Goal: Task Accomplishment & Management: Manage account settings

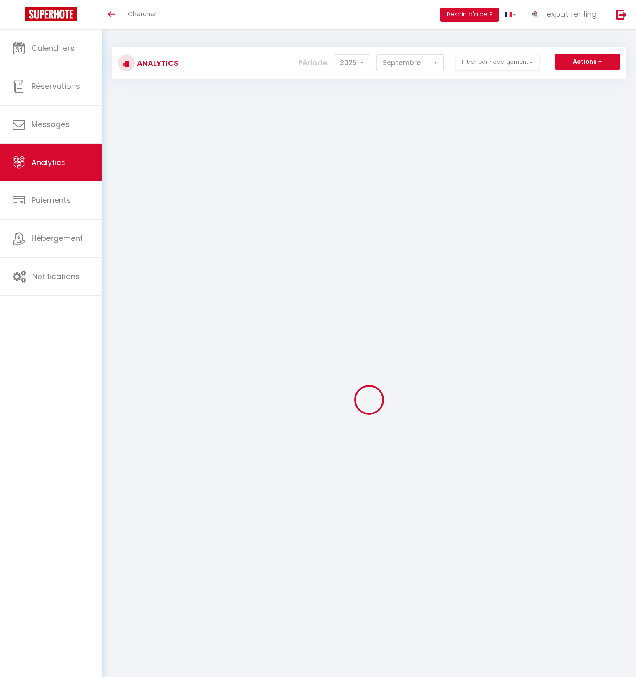
select select "2025"
select select "9"
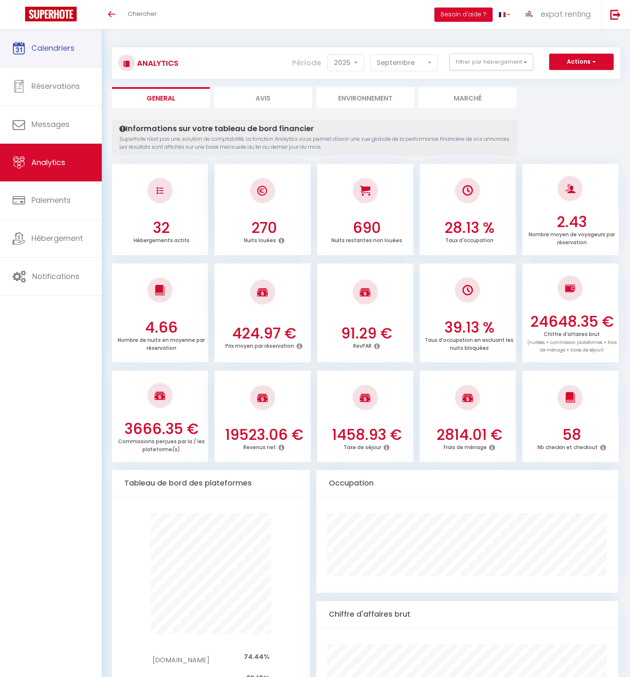
click at [56, 47] on span "Calendriers" at bounding box center [52, 48] width 43 height 10
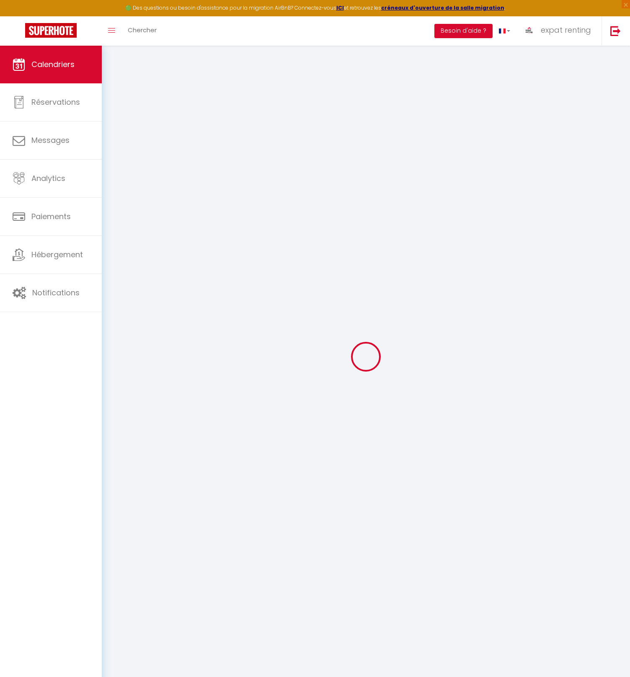
select select
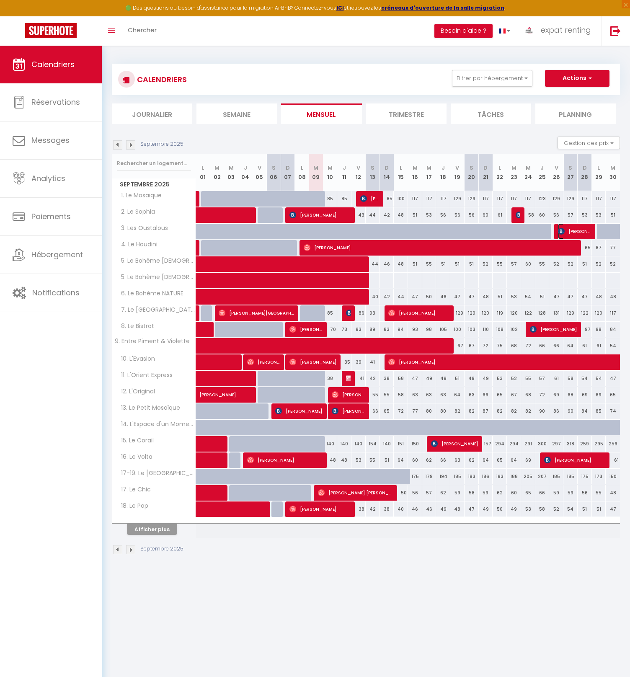
click at [577, 231] on span "Christof Moritz" at bounding box center [574, 231] width 33 height 16
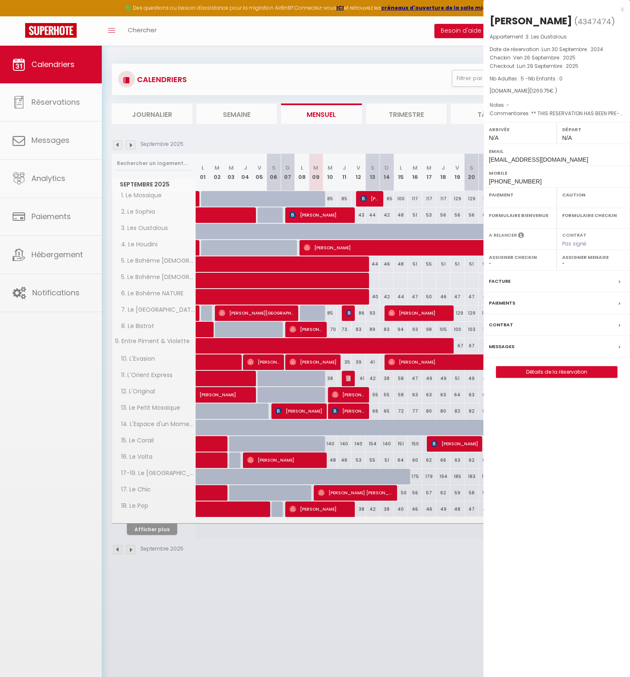
select select "OK"
select select "0"
select select "1"
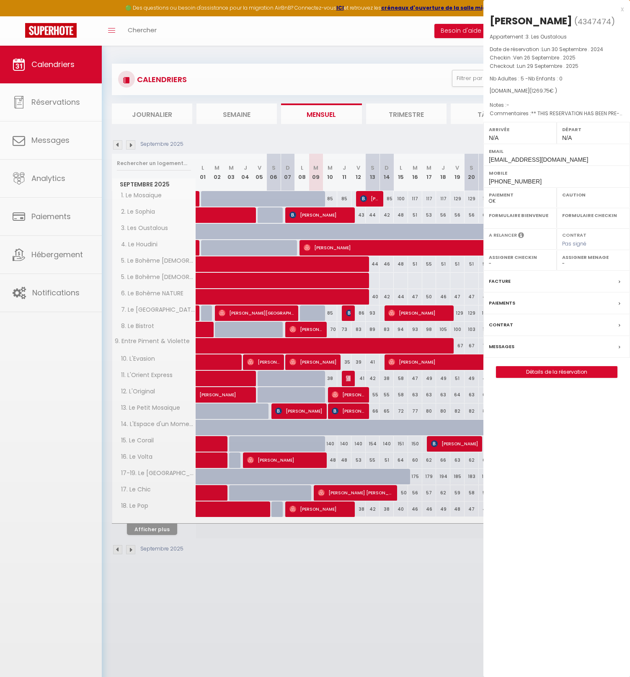
select select
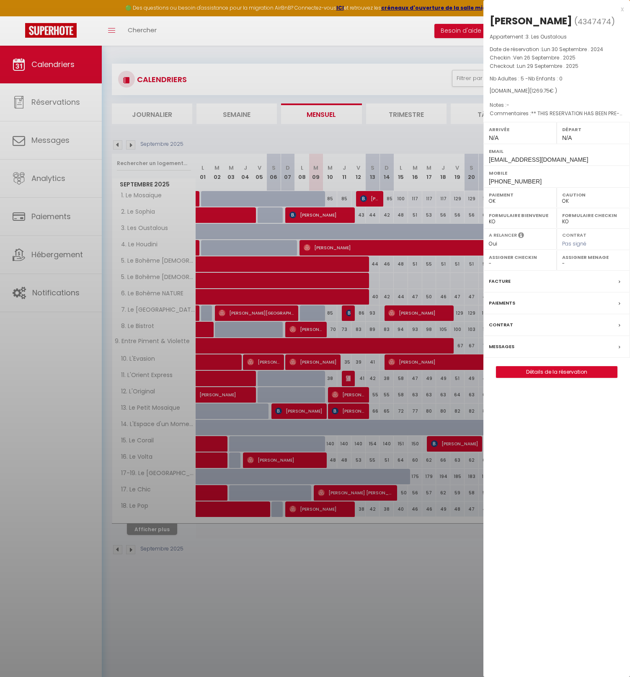
select select "15191"
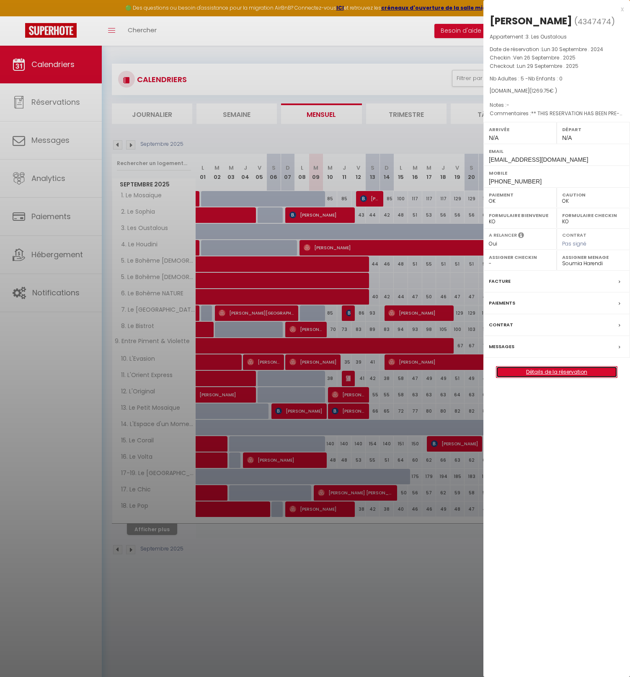
click at [539, 369] on link "Détails de la réservation" at bounding box center [556, 371] width 121 height 11
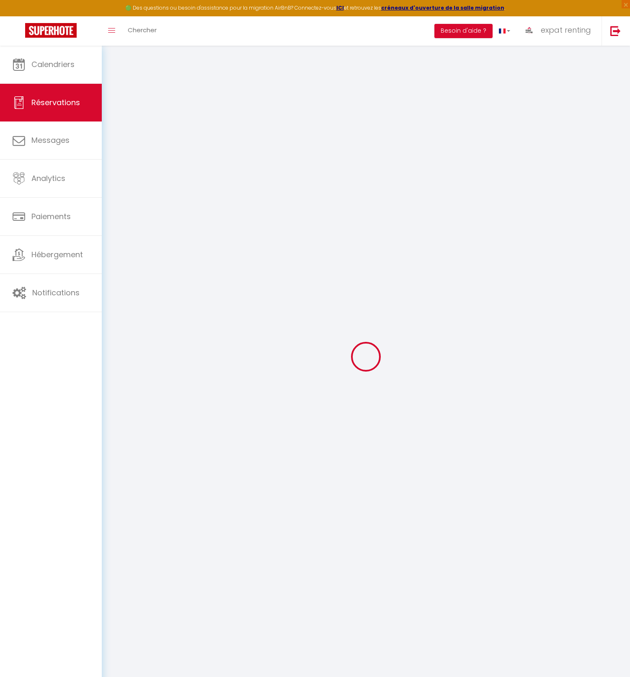
select select
checkbox input "false"
select index
type textarea "** THIS RESERVATION HAS BEEN PRE-PAID ** BOOKING NOTE : Payment charge is EUR 1…"
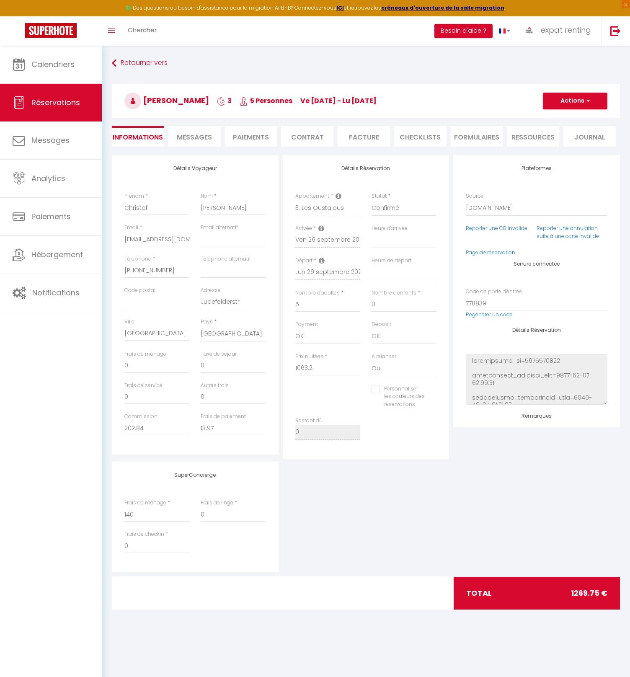
type input "130"
type input "76.55"
select select
checkbox input "false"
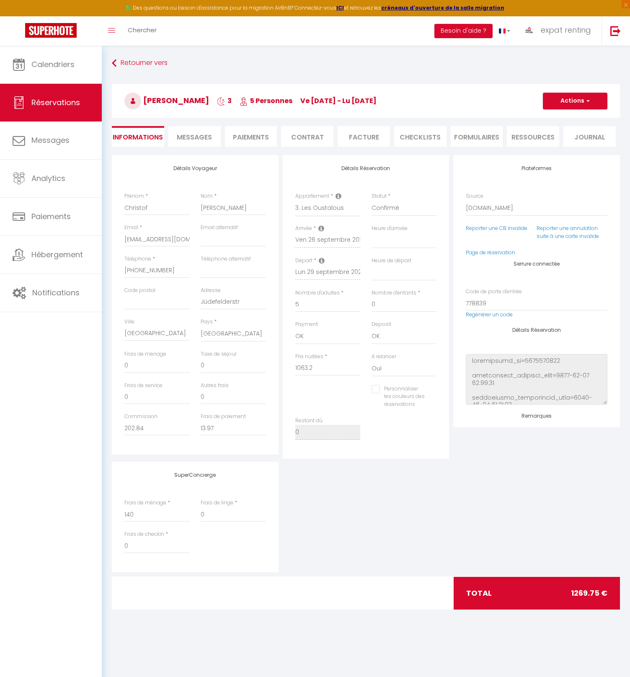
select index
checkbox input "false"
select index
select select
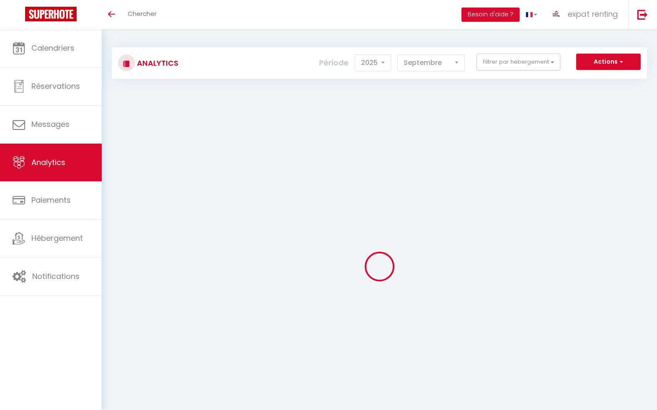
select select "2025"
select select "9"
